Goal: Task Accomplishment & Management: Manage account settings

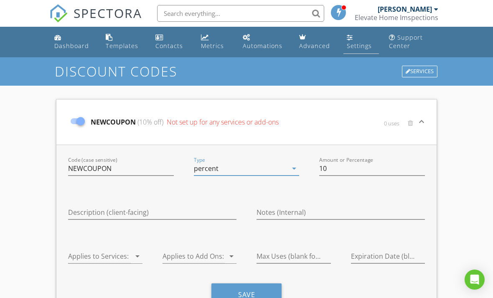
click at [359, 42] on div "Settings" at bounding box center [359, 46] width 25 height 8
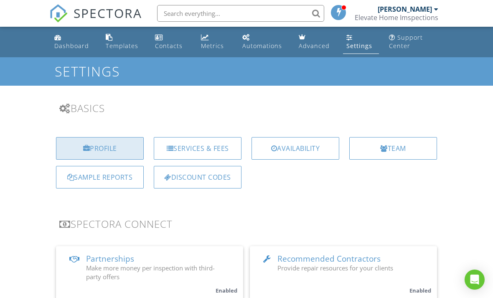
click at [79, 153] on div "Profile" at bounding box center [100, 148] width 88 height 23
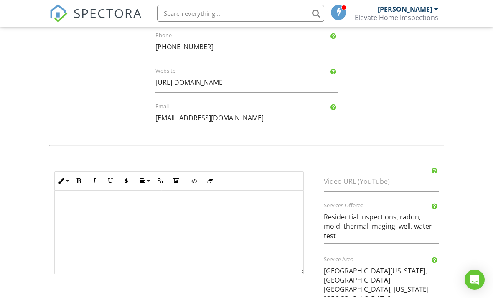
scroll to position [304, 0]
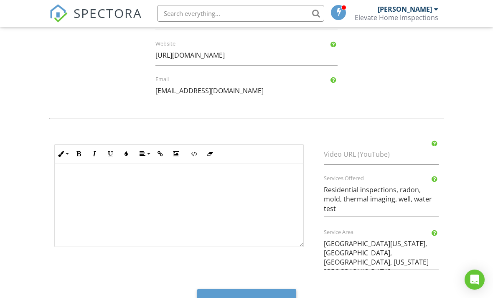
click at [71, 176] on p at bounding box center [178, 177] width 235 height 9
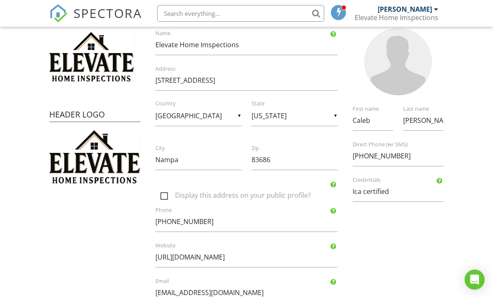
scroll to position [101, 0]
click at [414, 21] on div "Elevate Home Imspections" at bounding box center [397, 17] width 84 height 8
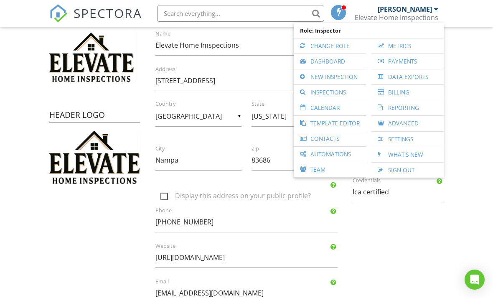
click at [420, 225] on div "Company Logo Header Logo Company Information Elevate Home Imspections Name [STR…" at bounding box center [246, 153] width 404 height 317
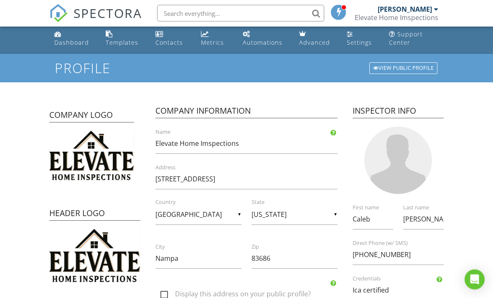
scroll to position [0, 0]
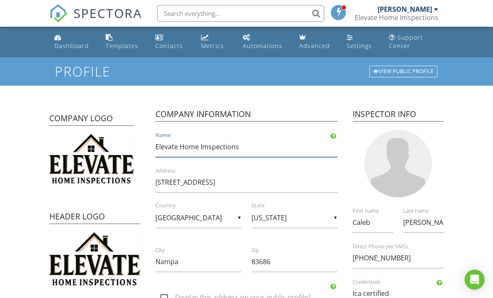
click at [210, 146] on input "Elevate Home Imspections" at bounding box center [246, 147] width 182 height 20
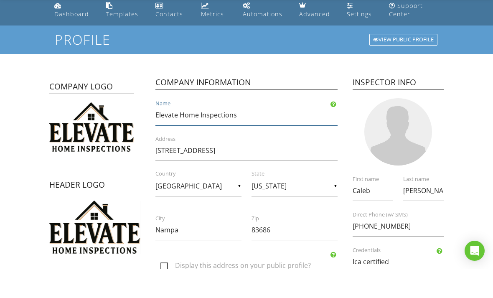
scroll to position [18, 0]
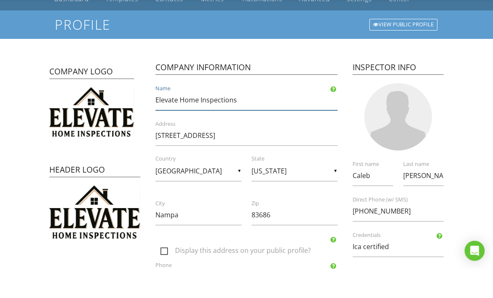
type input "Elevate Home Inspections"
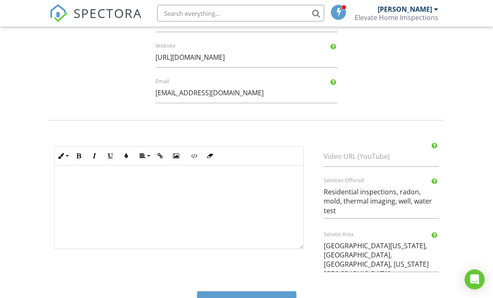
scroll to position [304, 0]
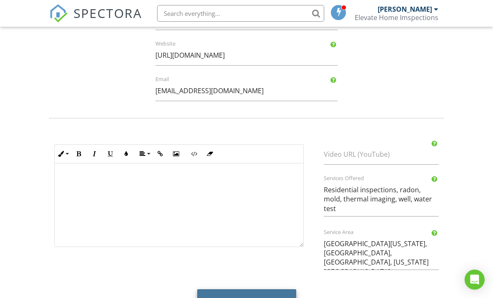
click at [276, 297] on button "Save Profile" at bounding box center [246, 300] width 99 height 23
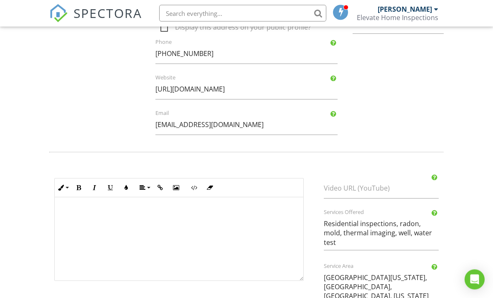
scroll to position [271, 0]
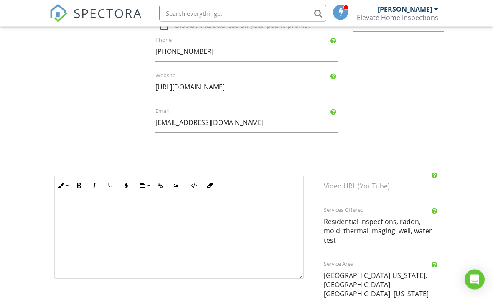
click at [68, 205] on p at bounding box center [178, 209] width 235 height 9
